Goal: Find specific page/section: Find specific page/section

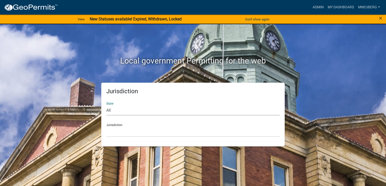
click at [149, 109] on select "All [US_STATE] [US_STATE] [US_STATE] [US_STATE] [US_STATE] [US_STATE] [US_STATE…" at bounding box center [193, 110] width 174 height 10
click at [113, 107] on select "All [US_STATE] [US_STATE] [US_STATE] [US_STATE] [US_STATE] [US_STATE] [US_STATE…" at bounding box center [193, 110] width 174 height 10
select select "[US_STATE]"
click at [106, 105] on select "All [US_STATE] [US_STATE] [US_STATE] [US_STATE] [US_STATE] [US_STATE] [US_STATE…" at bounding box center [193, 110] width 174 height 10
click at [126, 130] on select "City of [GEOGRAPHIC_DATA], [US_STATE] City of [GEOGRAPHIC_DATA], [US_STATE] Cit…" at bounding box center [193, 131] width 174 height 10
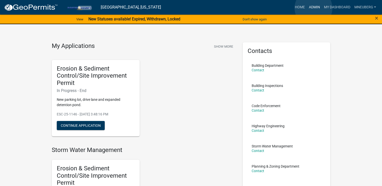
click at [314, 8] on link "Admin" at bounding box center [314, 8] width 15 height 10
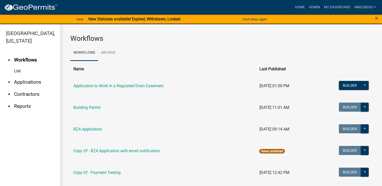
click at [18, 66] on link "List" at bounding box center [30, 71] width 60 height 10
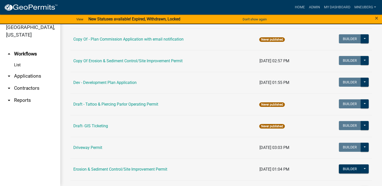
scroll to position [110, 0]
